Goal: Task Accomplishment & Management: Manage account settings

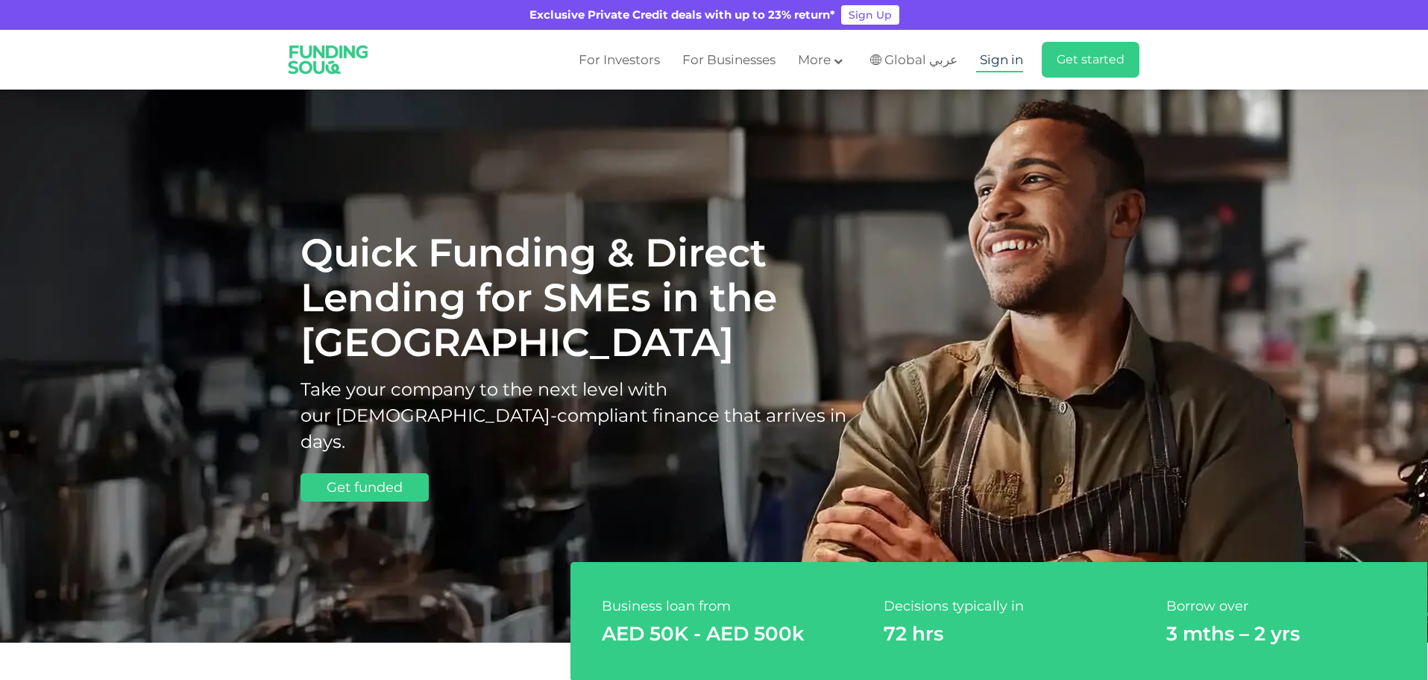
click at [1005, 63] on span "Sign in" at bounding box center [1001, 59] width 43 height 15
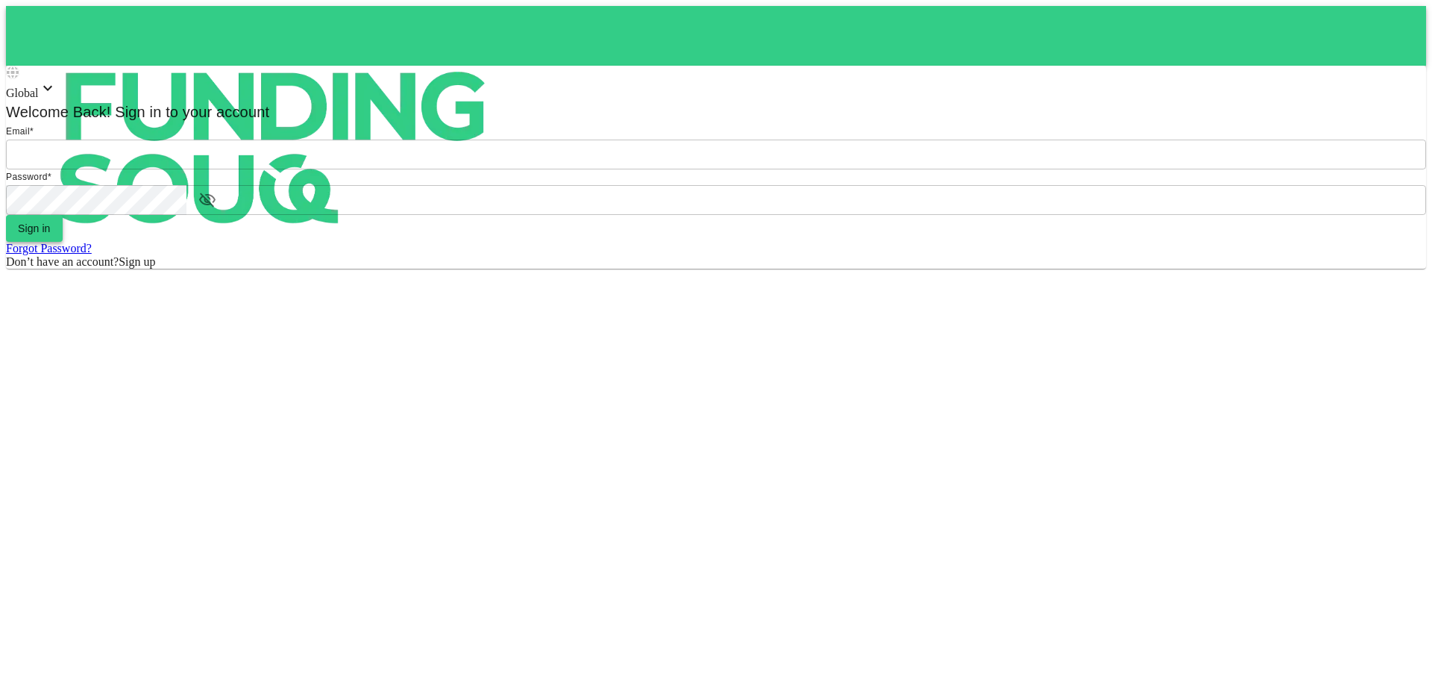
type input "[EMAIL_ADDRESS][DOMAIN_NAME]"
click at [63, 242] on button "Sign in" at bounding box center [34, 228] width 57 height 27
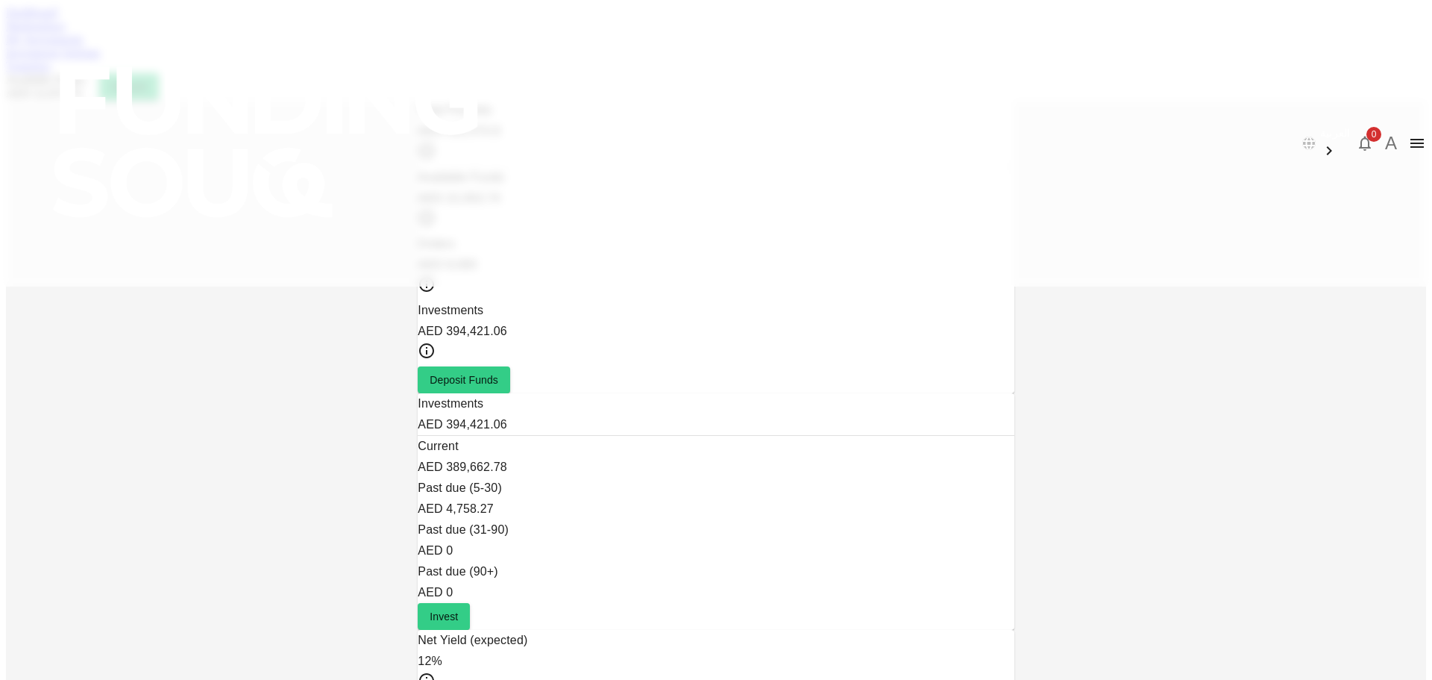
click at [66, 32] on link "Marketplace" at bounding box center [36, 25] width 60 height 13
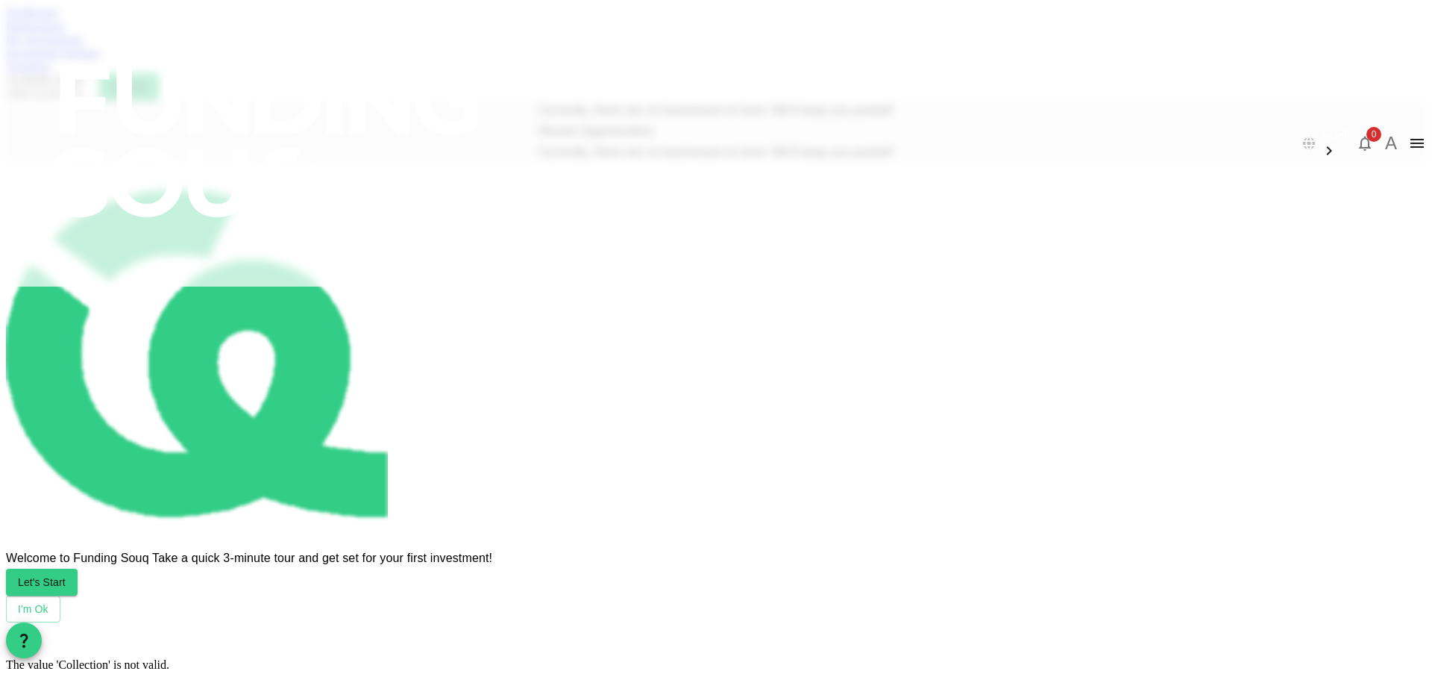
click at [84, 45] on link "My Investments" at bounding box center [45, 39] width 78 height 13
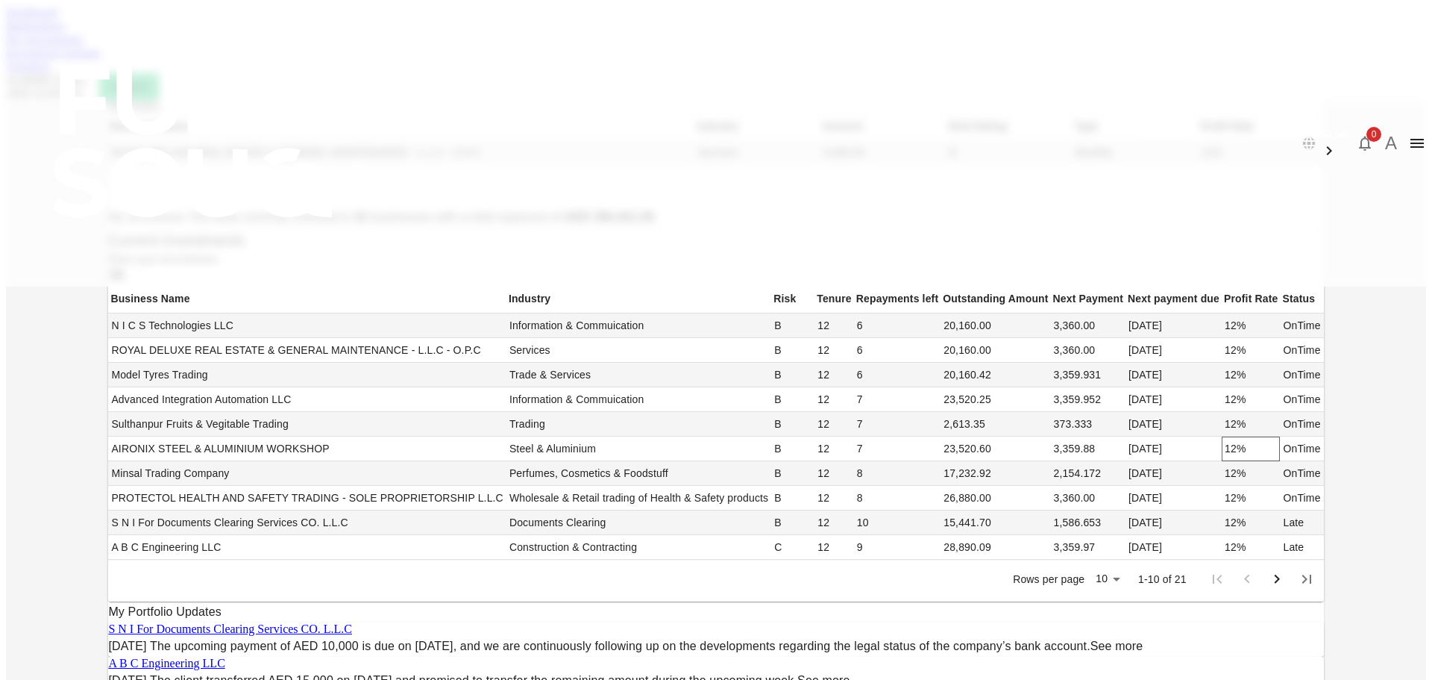
scroll to position [624, 0]
